Goal: Transaction & Acquisition: Purchase product/service

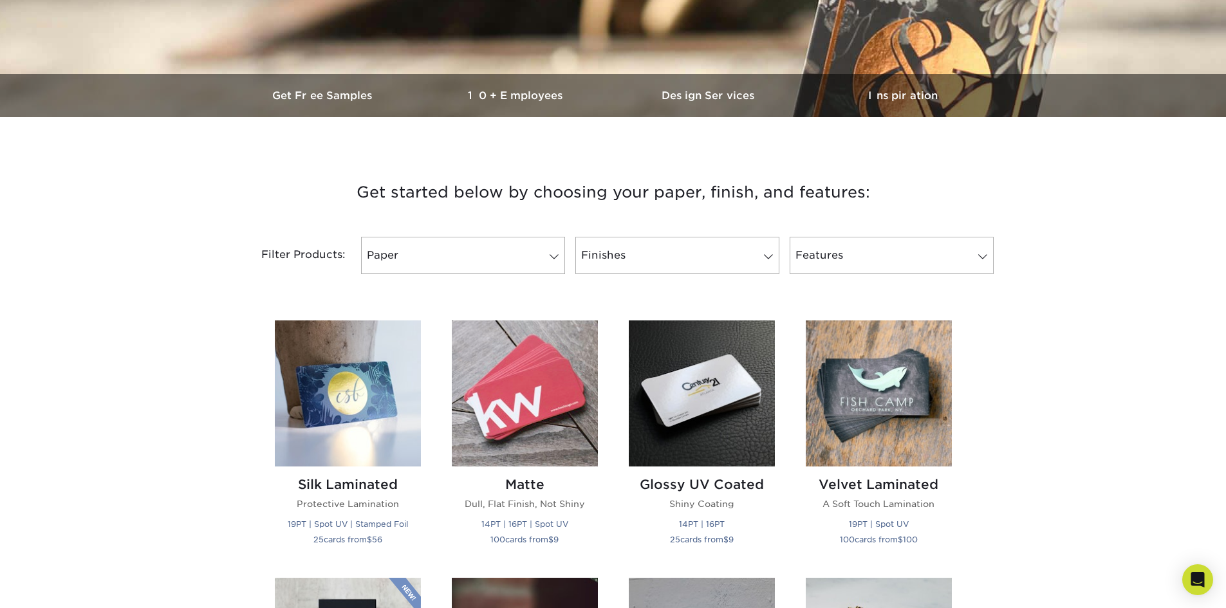
scroll to position [422, 0]
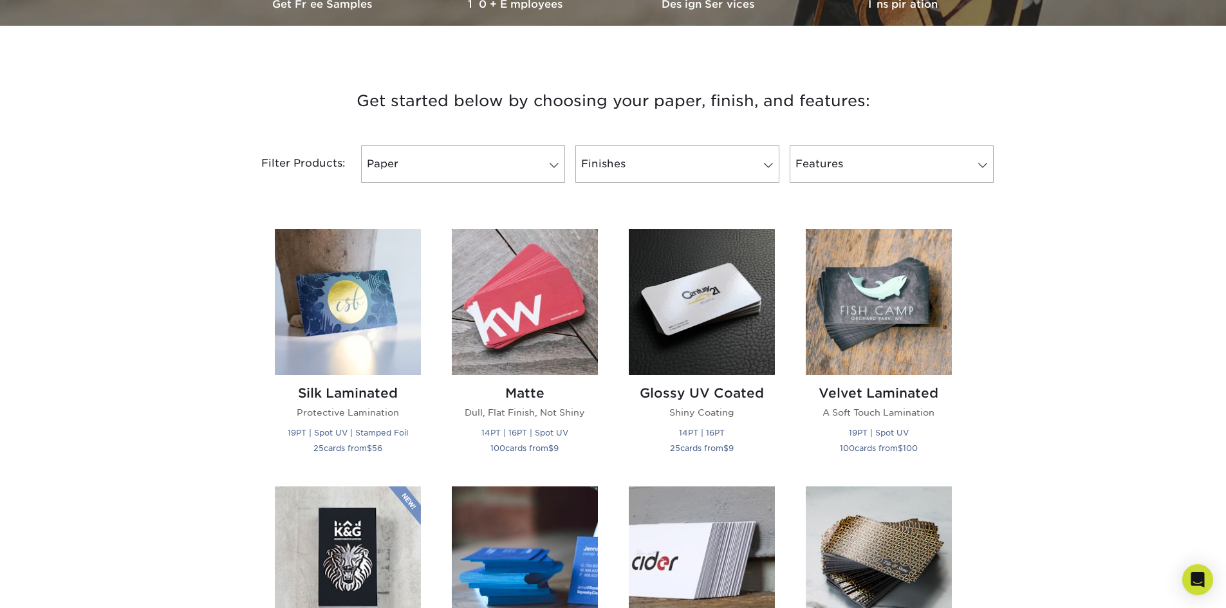
drag, startPoint x: 1228, startPoint y: 116, endPoint x: 1203, endPoint y: 197, distance: 84.1
click at [396, 169] on link "Paper" at bounding box center [463, 163] width 204 height 37
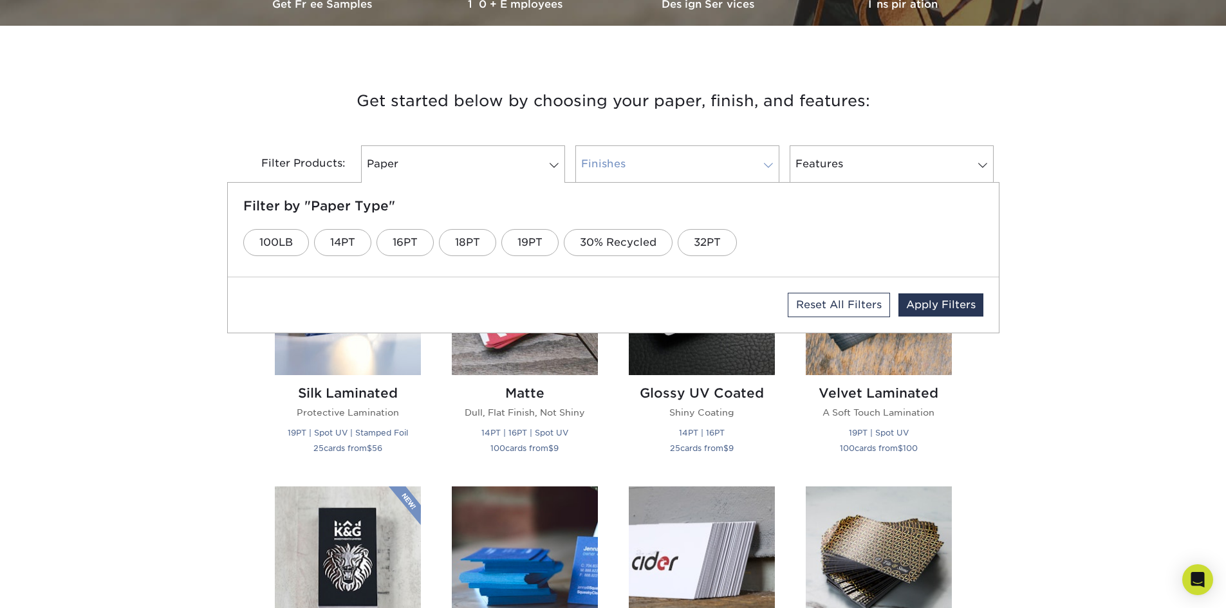
click at [627, 149] on link "Finishes" at bounding box center [677, 163] width 204 height 37
click at [280, 239] on link "Glossy UV" at bounding box center [287, 242] width 88 height 27
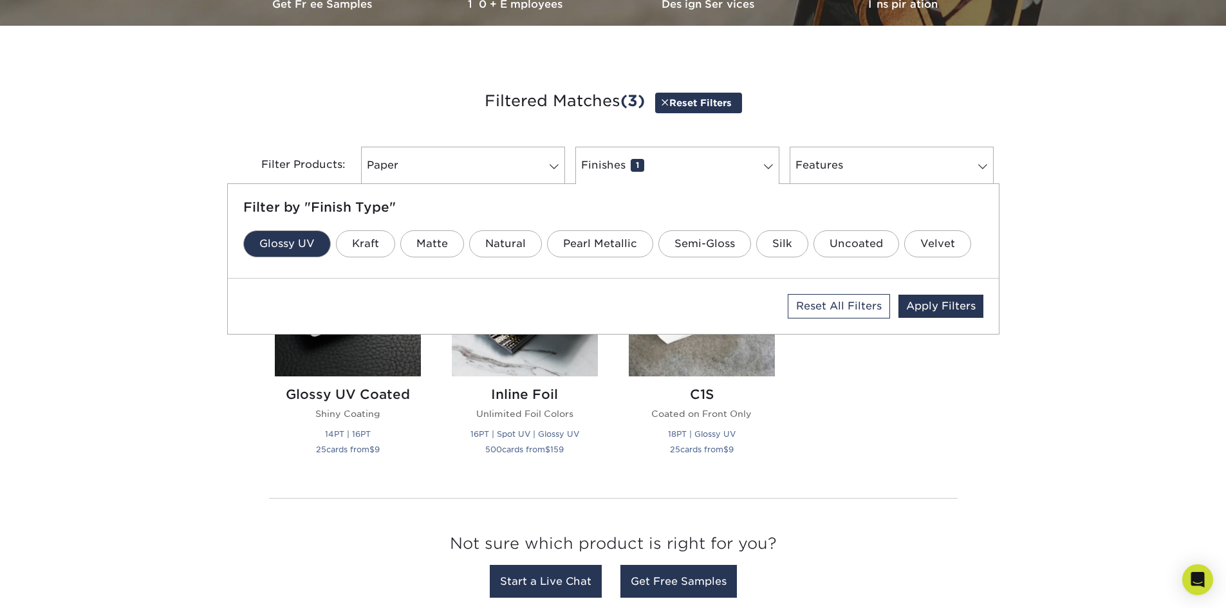
click at [928, 442] on div "Silk Laminated Protective Lamination 19PT | Spot UV | Stamped Foil 25 cards fro…" at bounding box center [613, 351] width 708 height 272
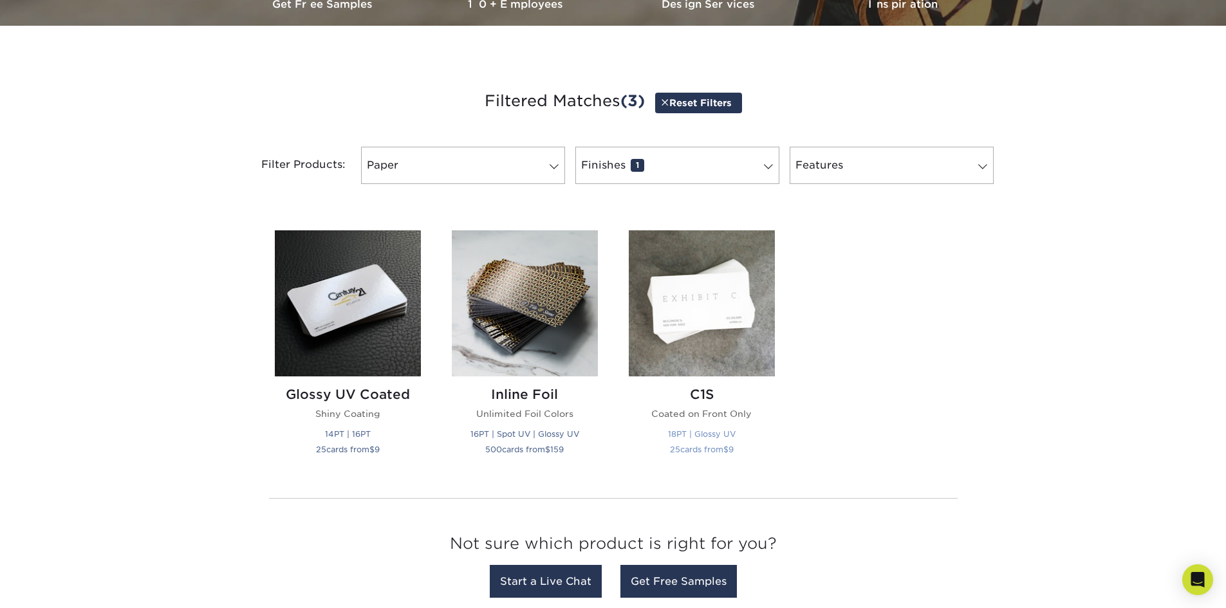
click at [716, 325] on img at bounding box center [702, 303] width 146 height 146
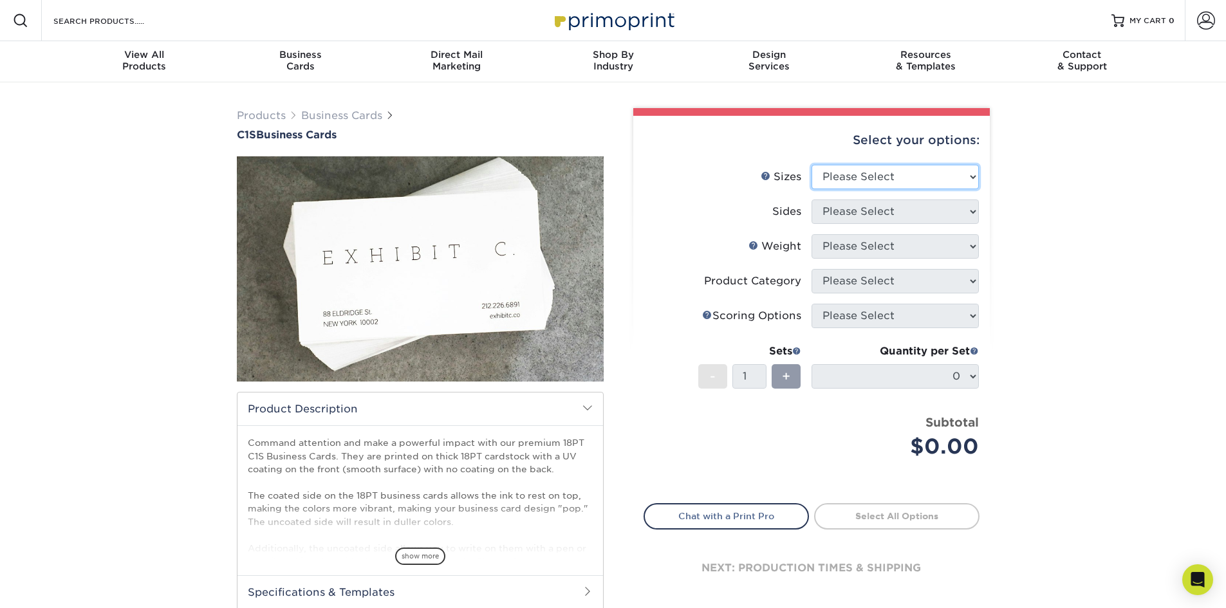
click at [942, 179] on select "Please Select 2" x 3.5" - Standard 2.125" x 3.375" - European 2.5" x 2.5" - Squ…" at bounding box center [895, 177] width 167 height 24
select select "2.00x3.50"
click at [812, 165] on select "Please Select 2" x 3.5" - Standard 2.125" x 3.375" - European 2.5" x 2.5" - Squ…" at bounding box center [895, 177] width 167 height 24
click at [420, 288] on img at bounding box center [420, 269] width 367 height 367
drag, startPoint x: 539, startPoint y: 349, endPoint x: 552, endPoint y: 361, distance: 17.3
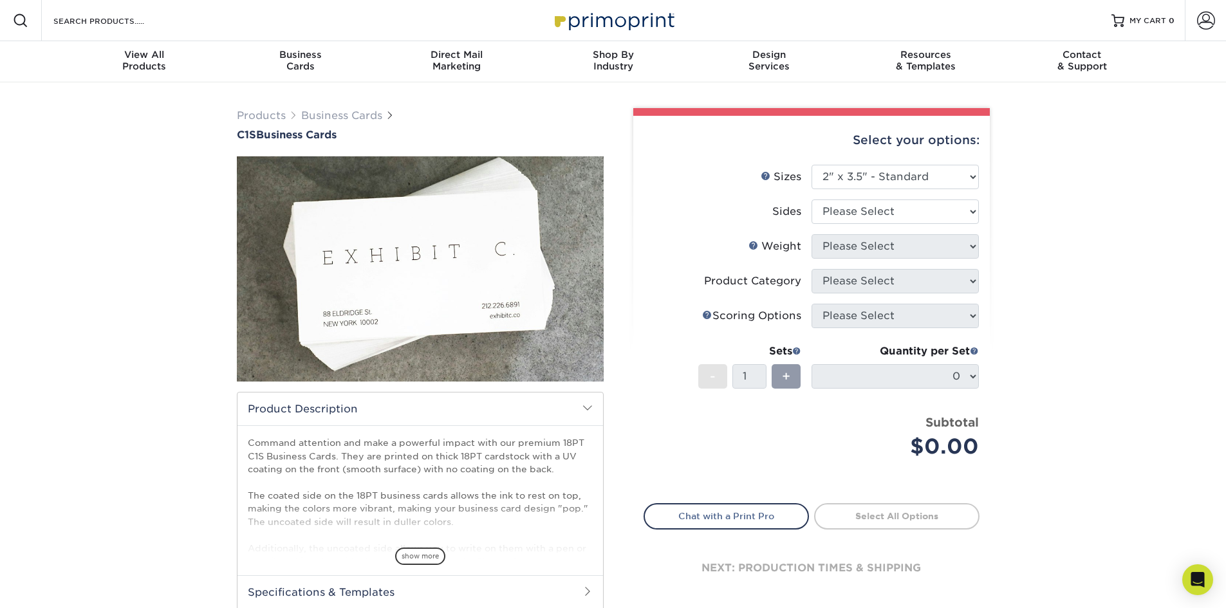
click at [543, 352] on img at bounding box center [420, 269] width 367 height 367
click at [588, 409] on span at bounding box center [587, 408] width 10 height 10
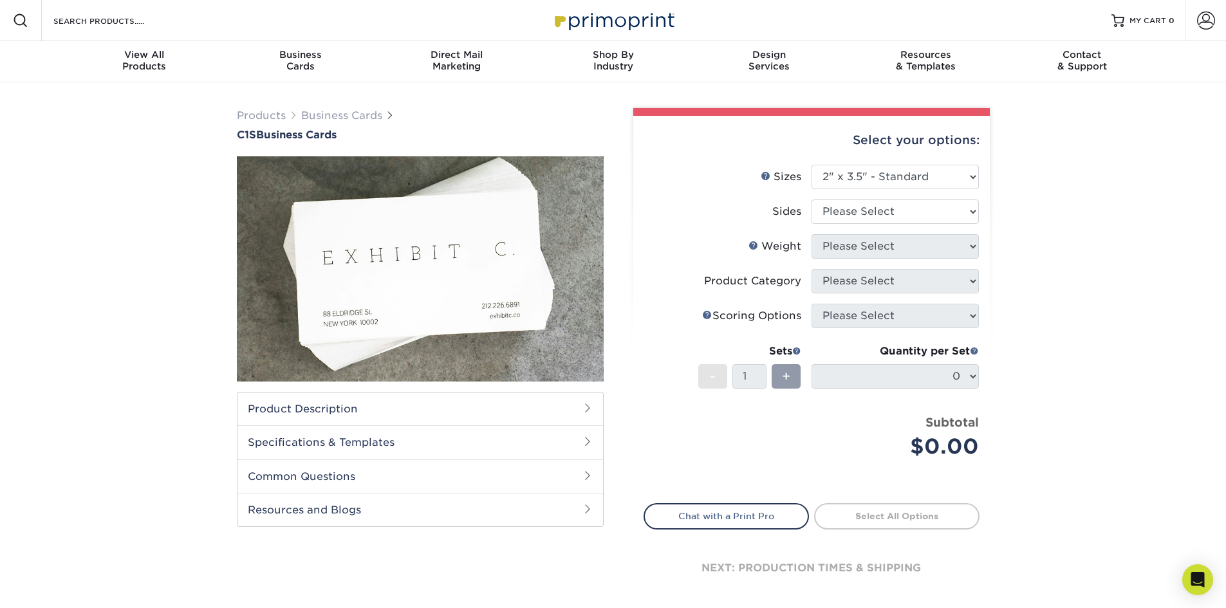
drag, startPoint x: 916, startPoint y: 227, endPoint x: 927, endPoint y: 243, distance: 19.8
click at [920, 232] on li "Sides Please Select Print Both Sides Print Front Only" at bounding box center [811, 217] width 335 height 35
